Goal: Transaction & Acquisition: Purchase product/service

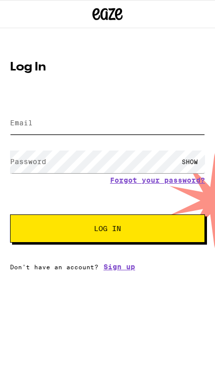
type input "[EMAIL_ADDRESS][DOMAIN_NAME]"
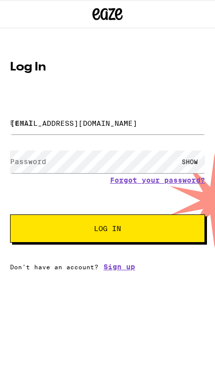
click at [108, 230] on button "Log In" at bounding box center [107, 228] width 195 height 28
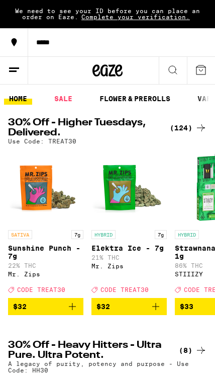
click at [37, 32] on button "*****" at bounding box center [107, 42] width 215 height 28
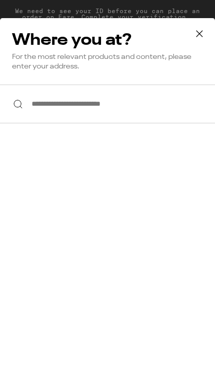
click at [49, 109] on input "**********" at bounding box center [107, 104] width 215 height 39
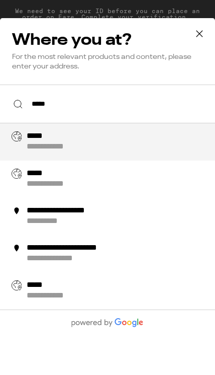
click at [44, 147] on div "**********" at bounding box center [58, 147] width 62 height 11
type input "**********"
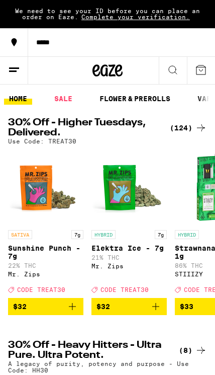
click at [65, 94] on link "SALE" at bounding box center [63, 99] width 28 height 12
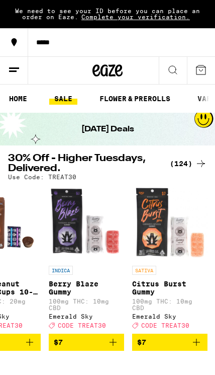
click at [136, 98] on link "FLOWER & PREROLLS" at bounding box center [135, 99] width 81 height 12
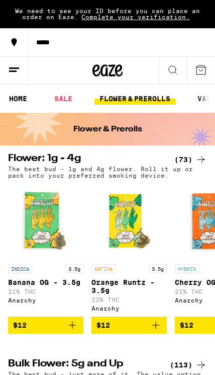
click at [152, 97] on link "FLOWER & PREROLLS" at bounding box center [135, 99] width 81 height 12
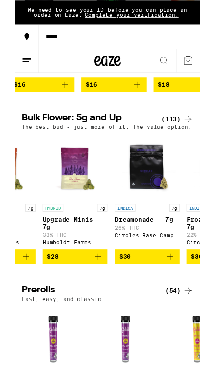
scroll to position [0, 310]
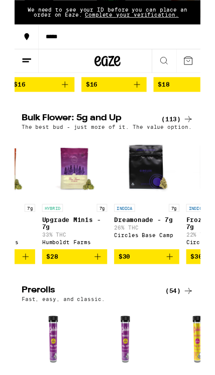
click at [98, 302] on icon "Add to bag" at bounding box center [96, 296] width 12 height 12
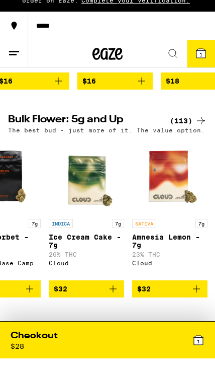
scroll to position [244, 0]
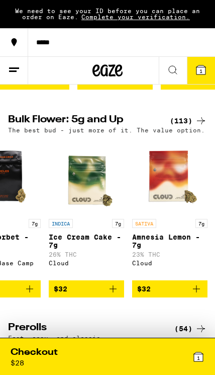
click at [52, 348] on div "Checkout" at bounding box center [34, 352] width 47 height 13
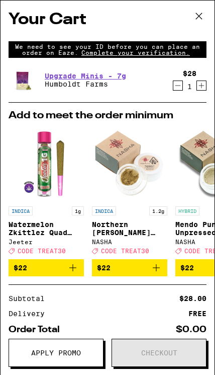
click at [197, 21] on icon at bounding box center [199, 16] width 15 height 15
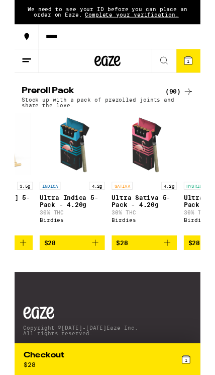
scroll to position [0, 1064]
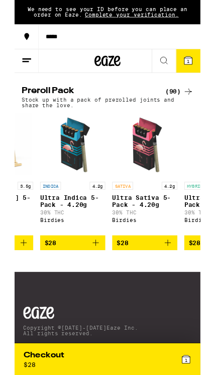
click at [173, 287] on icon "Add to bag" at bounding box center [178, 281] width 12 height 12
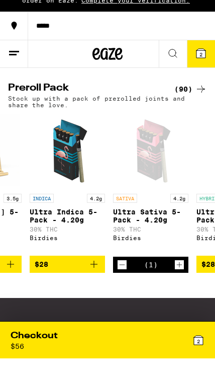
scroll to position [682, 0]
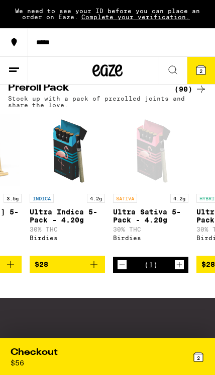
click at [37, 347] on div "Checkout" at bounding box center [34, 352] width 47 height 13
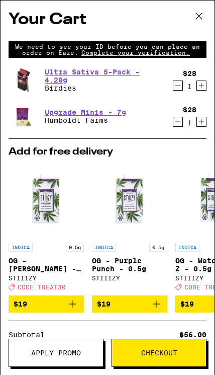
click at [178, 89] on icon "Decrement" at bounding box center [178, 86] width 9 height 12
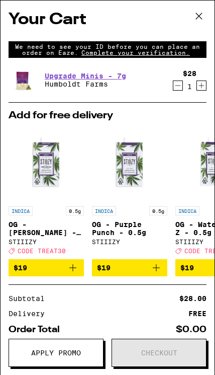
click at [201, 25] on button at bounding box center [199, 17] width 31 height 32
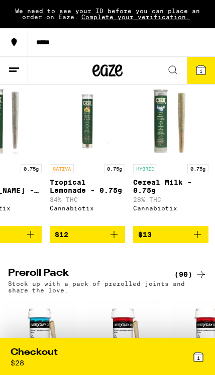
scroll to position [0, 1546]
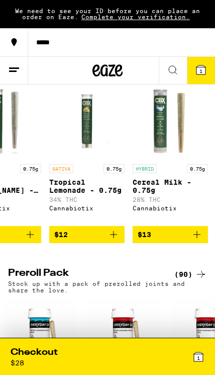
click at [116, 241] on icon "Add to bag" at bounding box center [114, 234] width 12 height 12
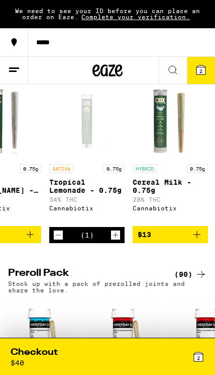
click at [47, 349] on div "Checkout" at bounding box center [34, 352] width 47 height 13
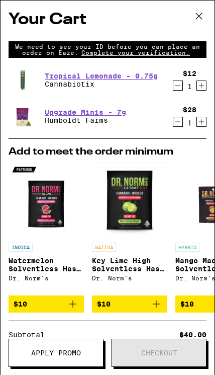
click at [200, 15] on icon at bounding box center [199, 16] width 15 height 15
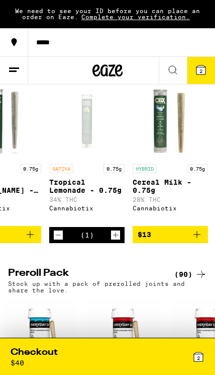
click at [115, 241] on icon "Increment" at bounding box center [115, 235] width 9 height 12
click at [82, 348] on div "Checkout $ 52" at bounding box center [59, 356] width 97 height 21
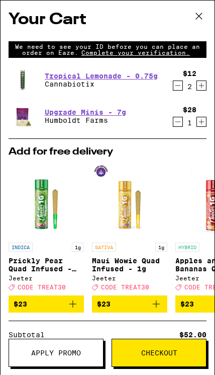
click at [205, 16] on icon at bounding box center [199, 16] width 15 height 15
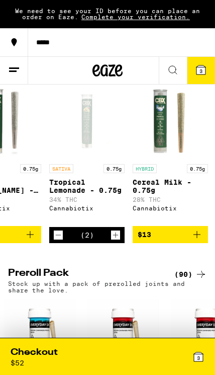
click at [198, 70] on icon at bounding box center [201, 69] width 9 height 9
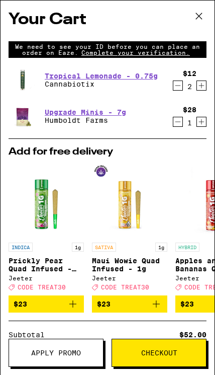
click at [175, 84] on icon "Decrement" at bounding box center [178, 86] width 9 height 12
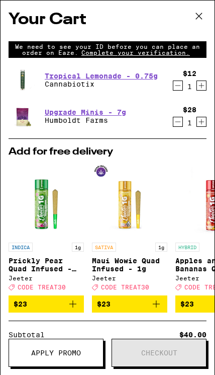
click at [174, 89] on icon "Decrement" at bounding box center [178, 86] width 9 height 12
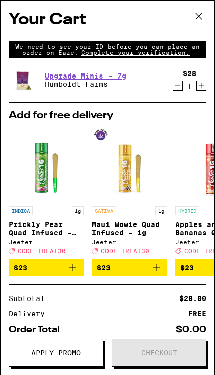
scroll to position [278, 0]
click at [199, 13] on icon at bounding box center [199, 16] width 15 height 15
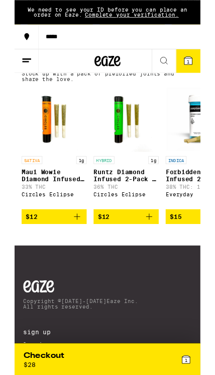
click at [70, 256] on icon "Add to bag" at bounding box center [72, 250] width 12 height 12
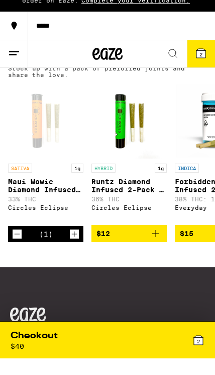
scroll to position [722, 0]
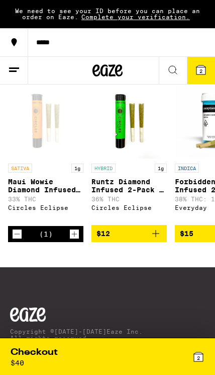
click at [45, 363] on div "Checkout $ 40" at bounding box center [59, 356] width 97 height 21
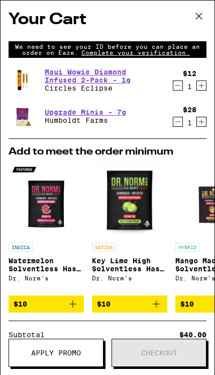
click at [174, 90] on icon "Decrement" at bounding box center [178, 86] width 9 height 12
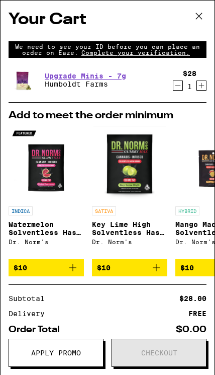
click at [202, 22] on icon at bounding box center [199, 16] width 15 height 15
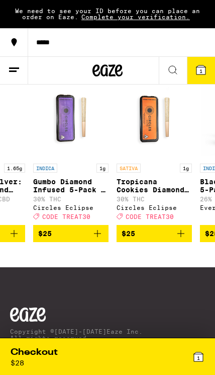
scroll to position [0, 477]
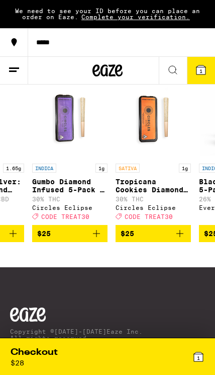
click at [180, 237] on icon "Add to bag" at bounding box center [180, 233] width 7 height 7
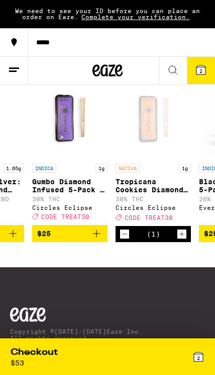
click at [53, 356] on div "Checkout" at bounding box center [34, 352] width 47 height 13
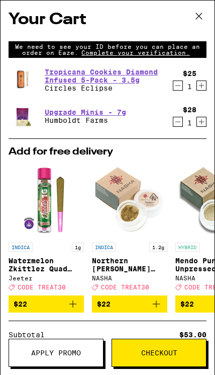
click at [156, 54] on span "Complete your verification." at bounding box center [135, 52] width 115 height 7
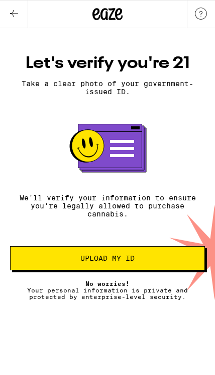
click at [153, 262] on button "Upload my ID" at bounding box center [107, 258] width 195 height 24
